Goal: Information Seeking & Learning: Check status

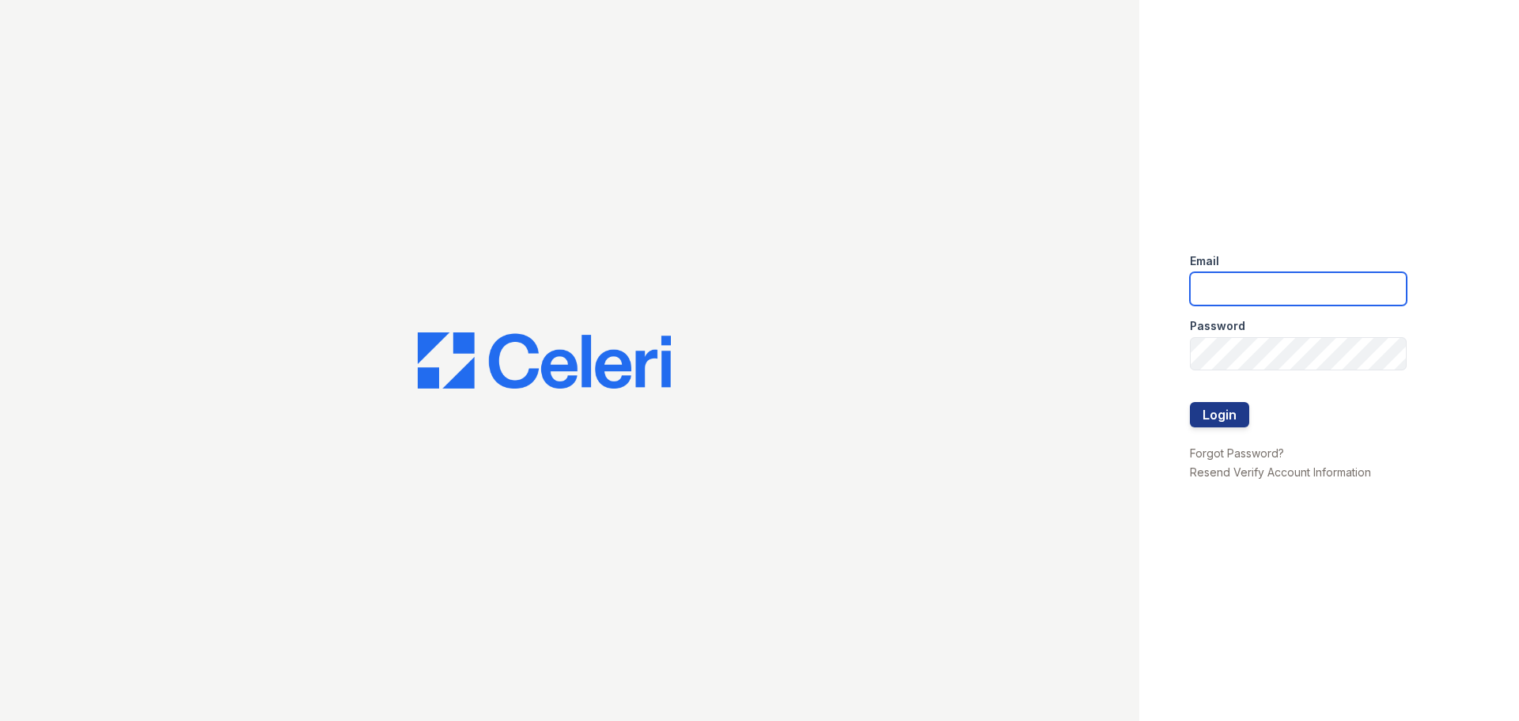
type input "[EMAIL_ADDRESS][DOMAIN_NAME]"
click at [1211, 422] on button "Login" at bounding box center [1219, 414] width 59 height 25
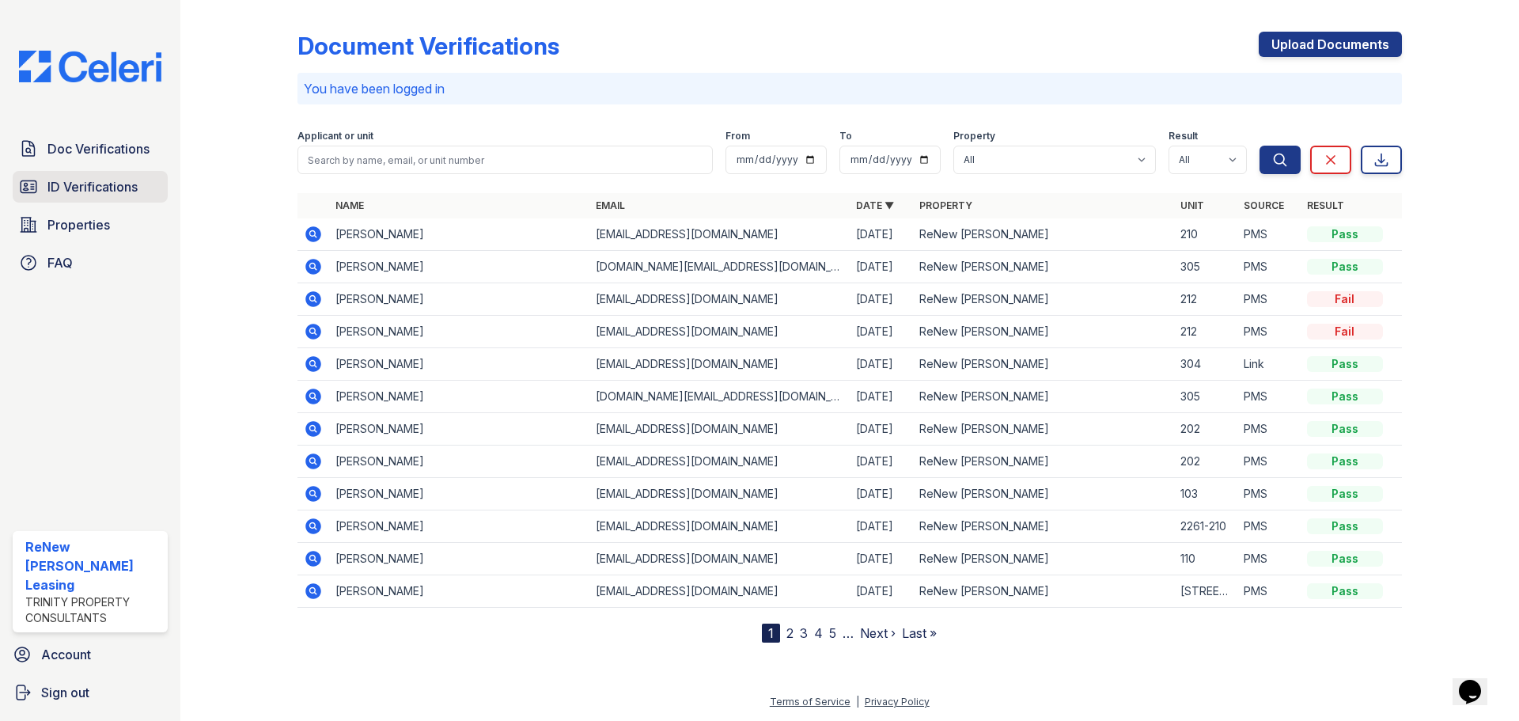
click at [105, 184] on span "ID Verifications" at bounding box center [92, 186] width 90 height 19
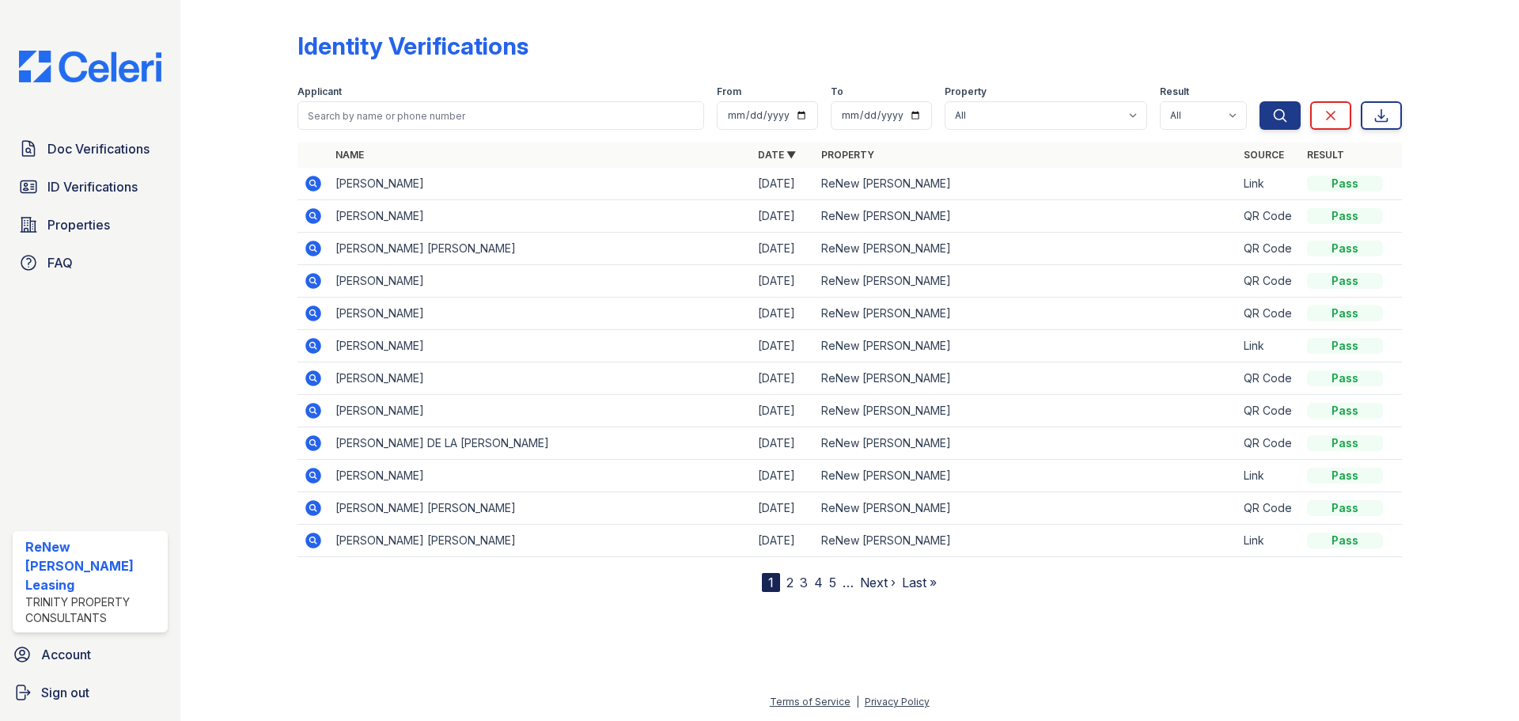
click at [791, 585] on link "2" at bounding box center [789, 582] width 7 height 16
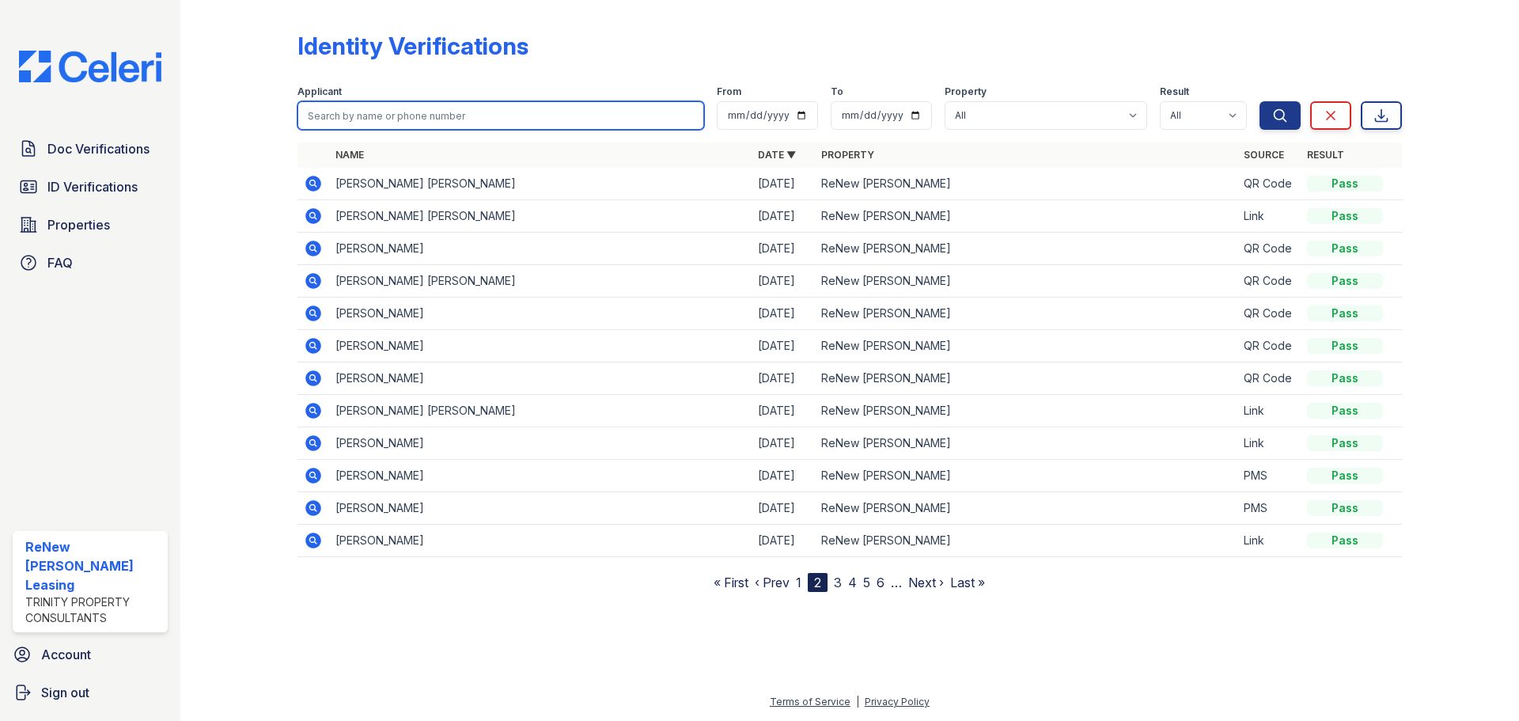
click at [377, 118] on input "search" at bounding box center [500, 115] width 407 height 28
type input "andrew"
click at [1260, 101] on button "Search" at bounding box center [1280, 115] width 41 height 28
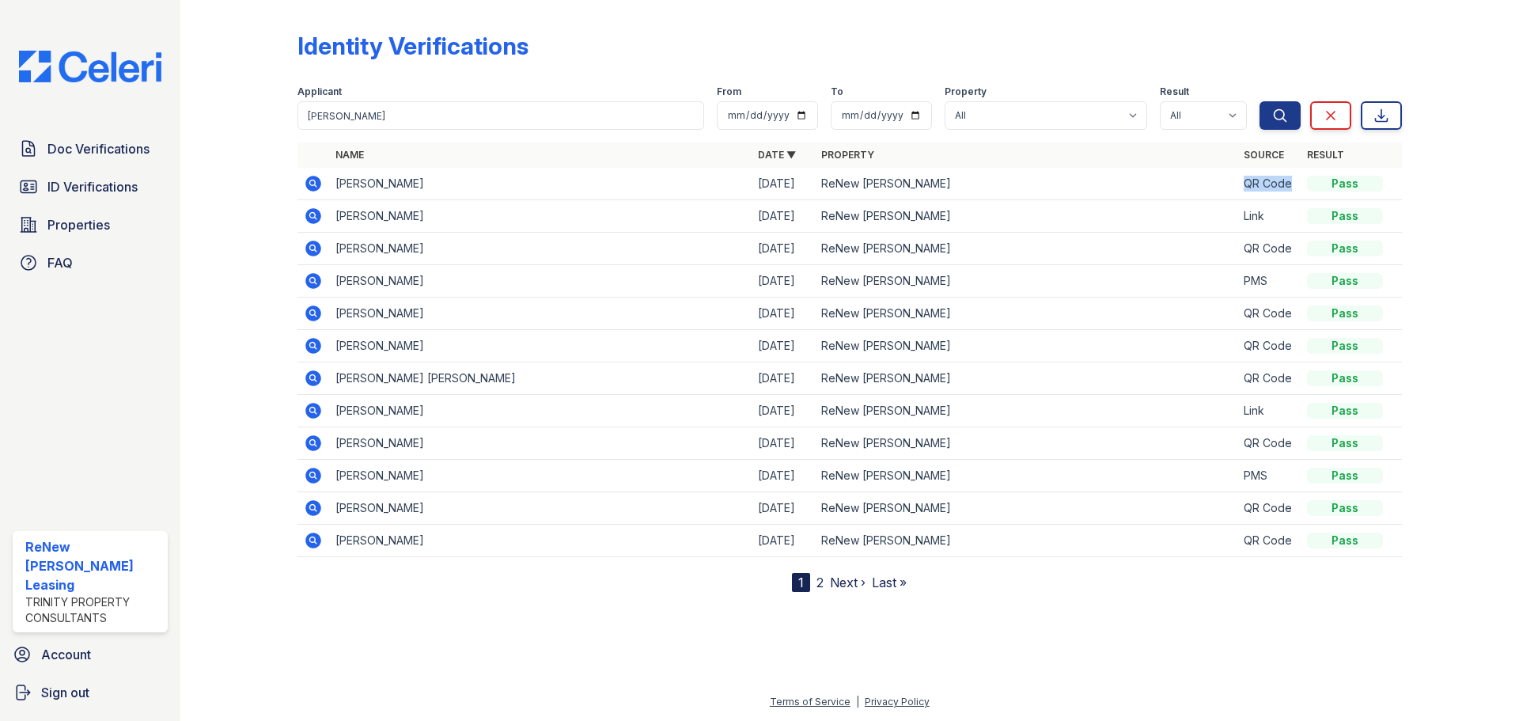
drag, startPoint x: 1241, startPoint y: 187, endPoint x: 1292, endPoint y: 186, distance: 50.6
click at [1292, 186] on td "QR Code" at bounding box center [1268, 184] width 63 height 32
click at [47, 199] on link "ID Verifications" at bounding box center [90, 187] width 155 height 32
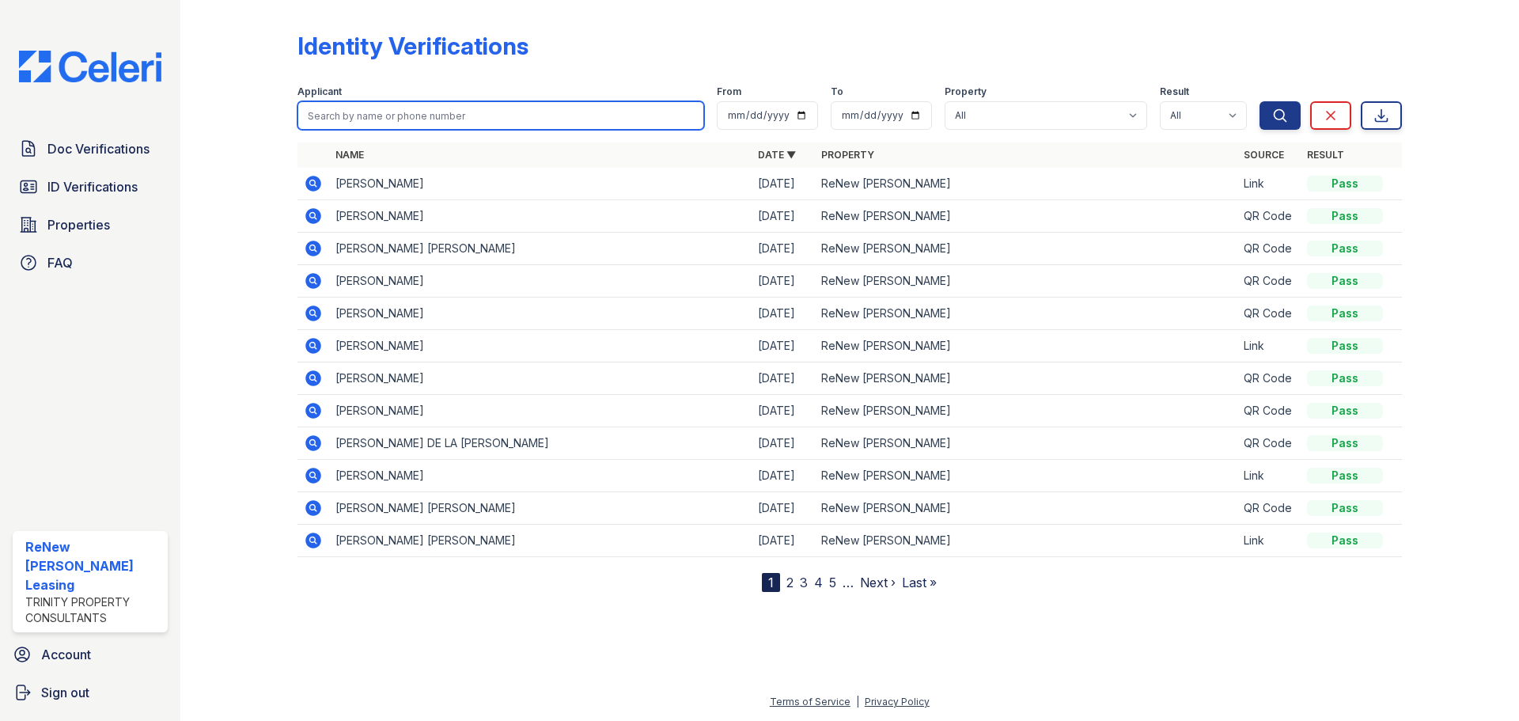
click at [392, 119] on input "search" at bounding box center [500, 115] width 407 height 28
type input "krauss"
click at [1260, 101] on button "Search" at bounding box center [1280, 115] width 41 height 28
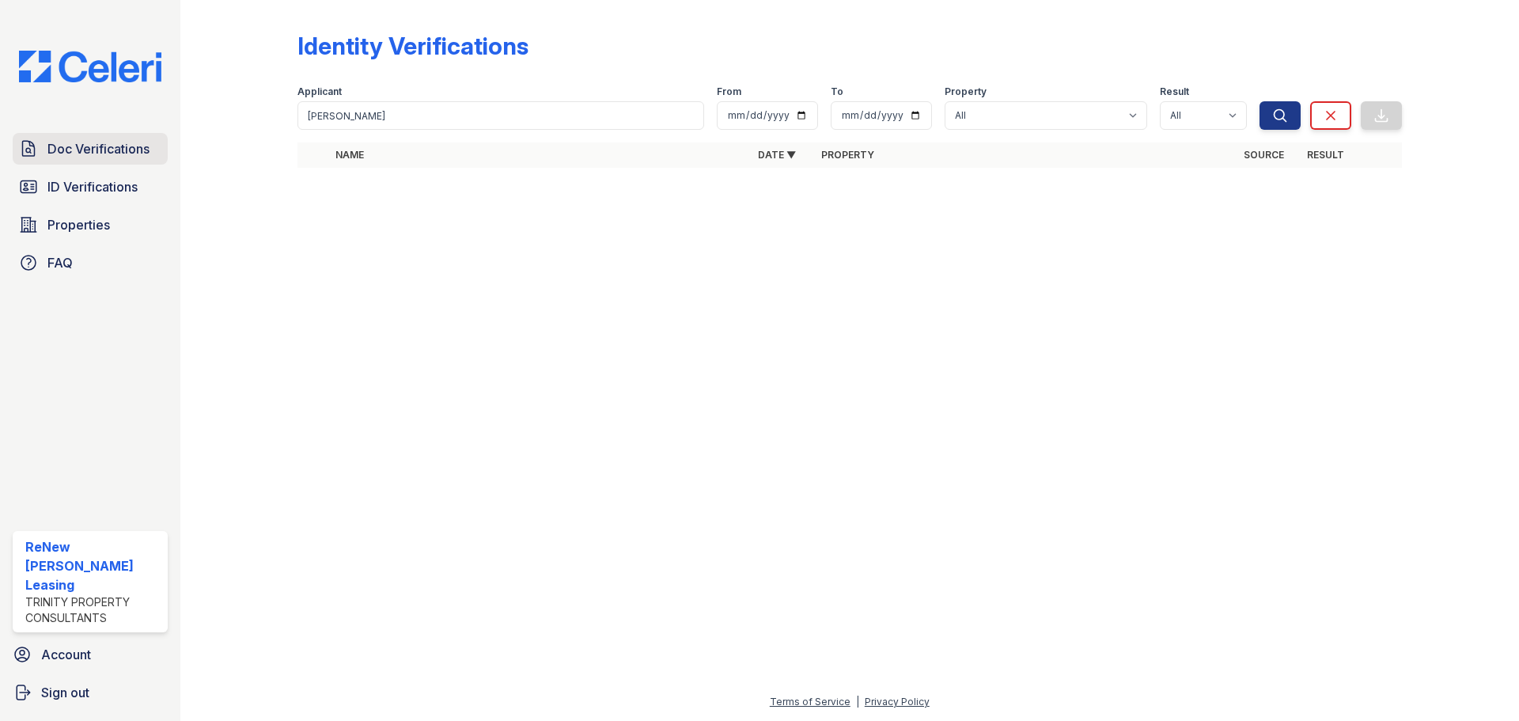
click at [92, 153] on span "Doc Verifications" at bounding box center [98, 148] width 102 height 19
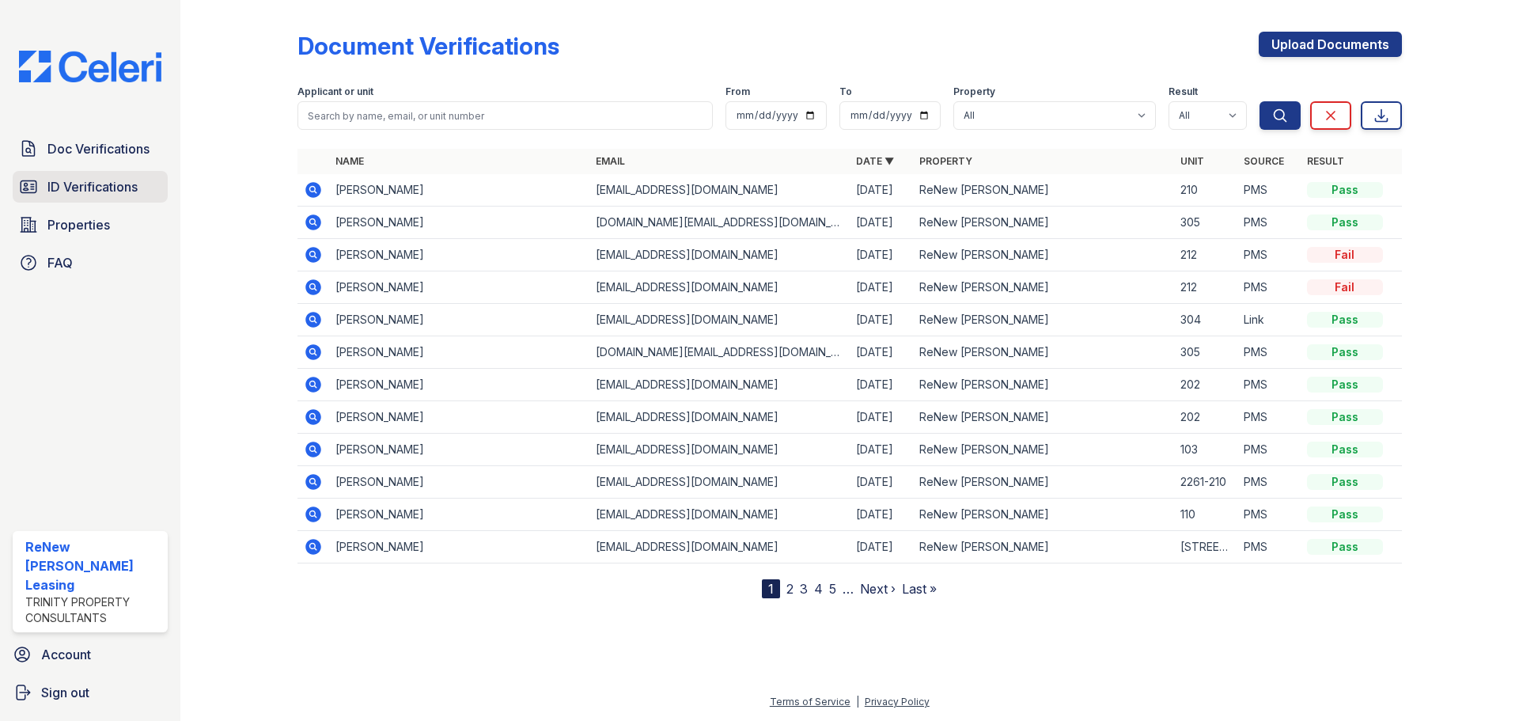
click at [94, 188] on span "ID Verifications" at bounding box center [92, 186] width 90 height 19
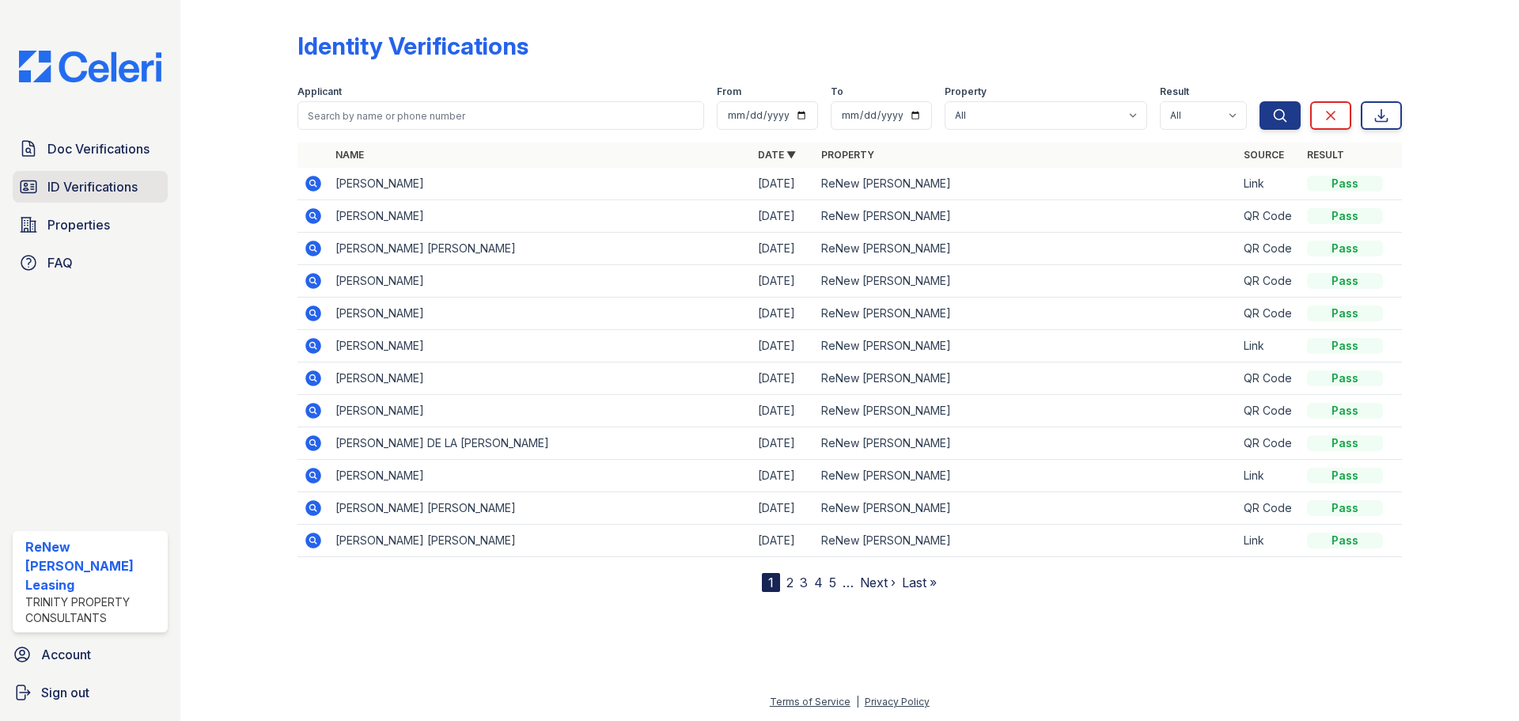
click at [100, 177] on span "ID Verifications" at bounding box center [92, 186] width 90 height 19
click at [70, 141] on span "Doc Verifications" at bounding box center [98, 148] width 102 height 19
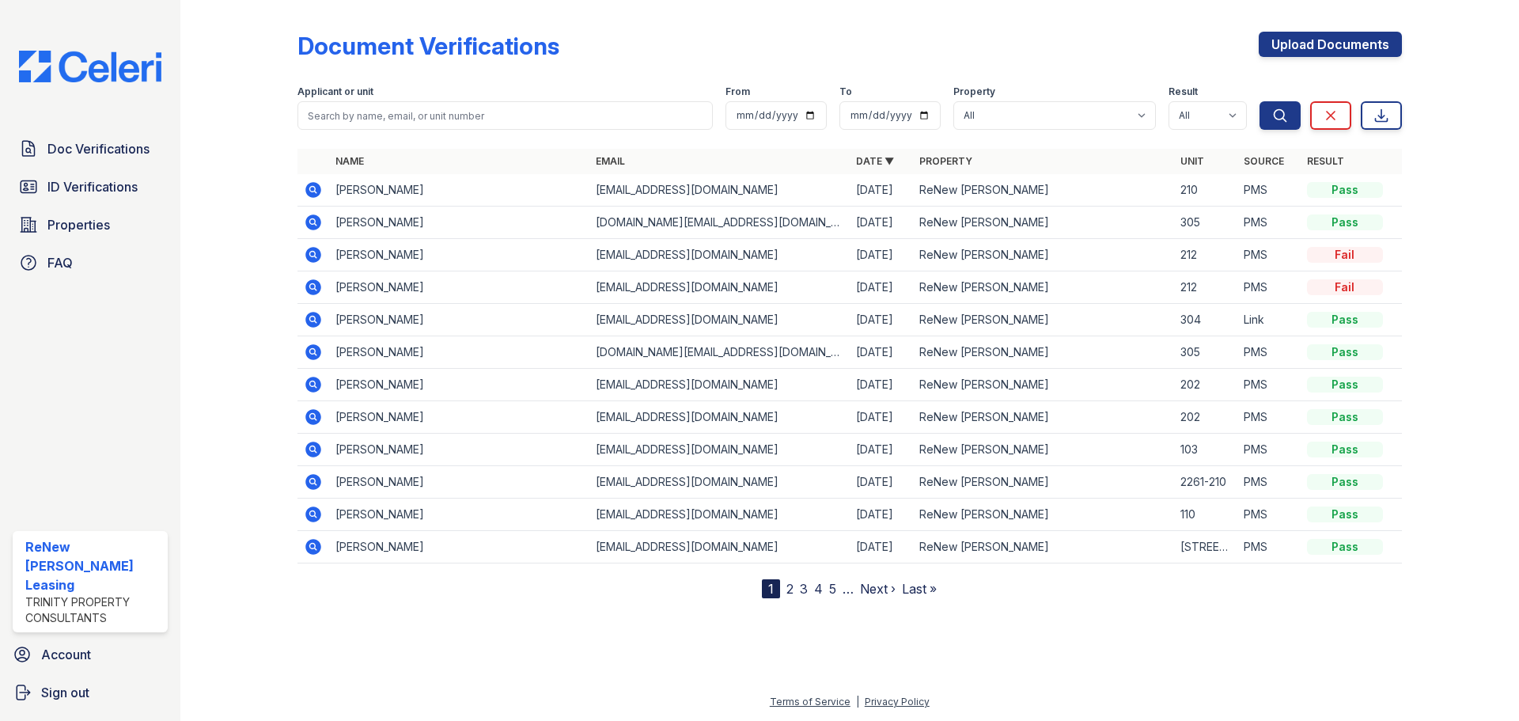
click at [232, 412] on div at bounding box center [252, 302] width 92 height 592
